Goal: Transaction & Acquisition: Subscribe to service/newsletter

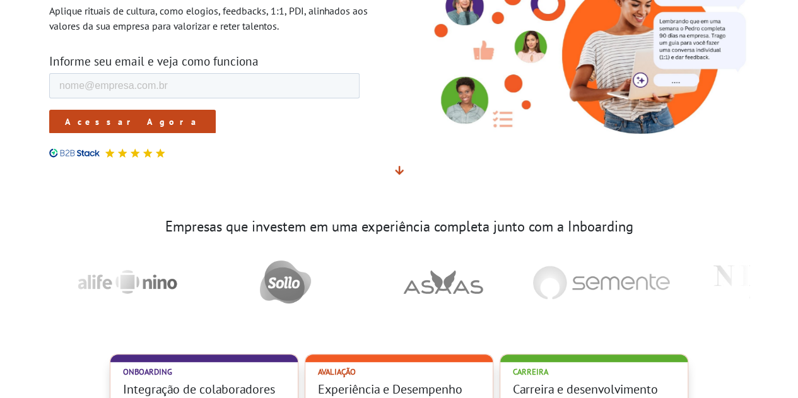
scroll to position [189, 0]
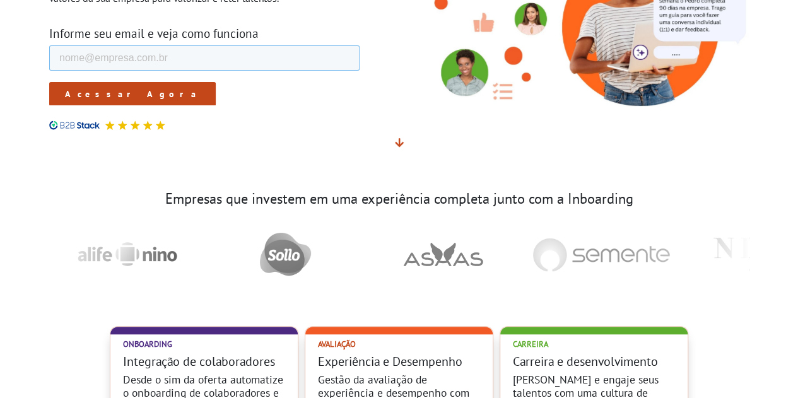
click at [140, 65] on input "E-mail de trabalho *" at bounding box center [204, 57] width 311 height 25
type input "[PERSON_NAME][EMAIL_ADDRESS][DOMAIN_NAME]"
click at [103, 87] on input "Acessar Agora" at bounding box center [132, 94] width 167 height 24
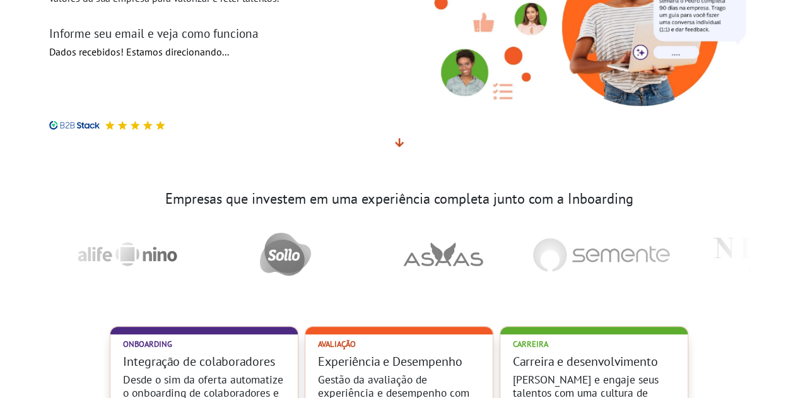
scroll to position [194, 0]
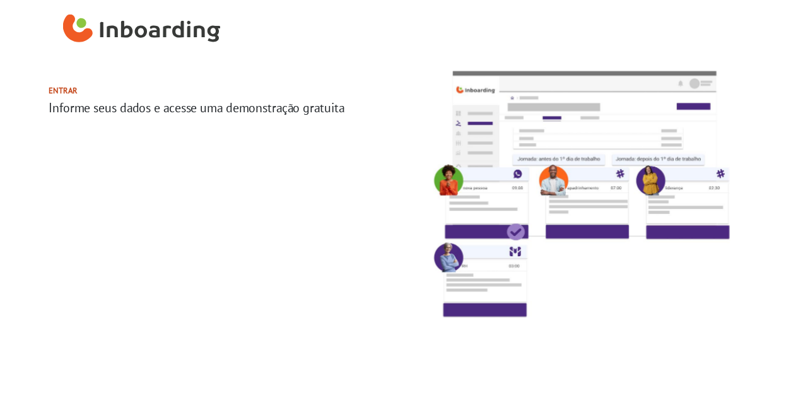
select select "BR"
